Goal: Task Accomplishment & Management: Use online tool/utility

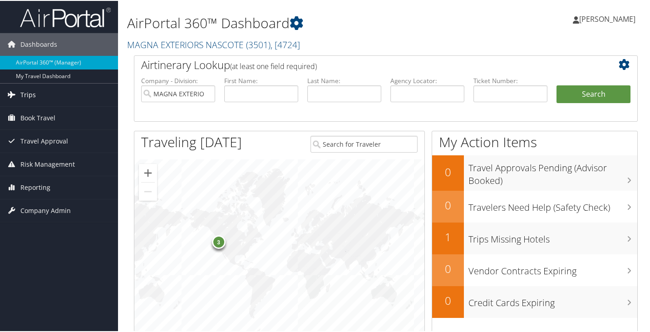
click at [10, 93] on icon at bounding box center [12, 94] width 14 height 14
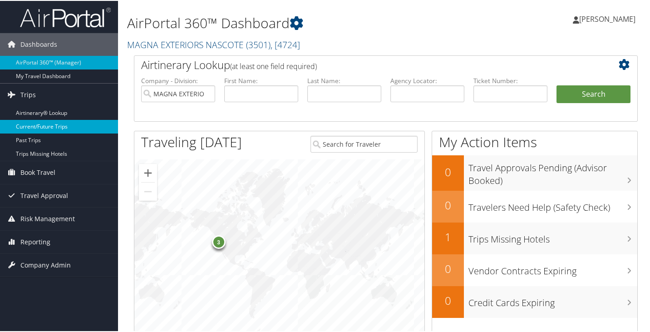
click at [44, 126] on link "Current/Future Trips" at bounding box center [59, 126] width 118 height 14
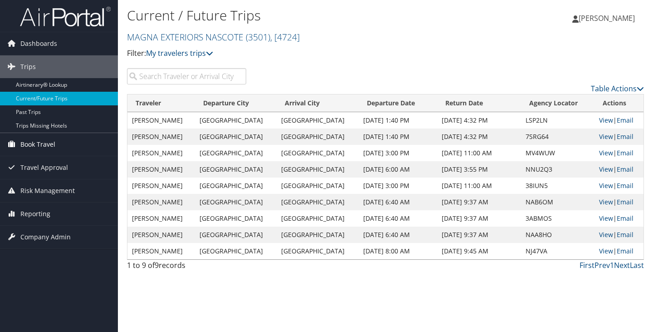
click at [12, 142] on icon at bounding box center [12, 144] width 14 height 14
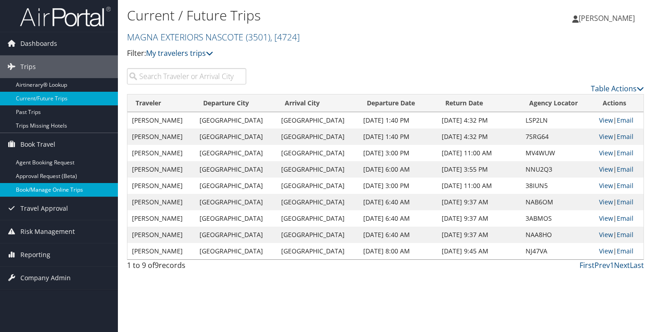
click at [21, 186] on link "Book/Manage Online Trips" at bounding box center [59, 190] width 118 height 14
